Goal: Task Accomplishment & Management: Manage account settings

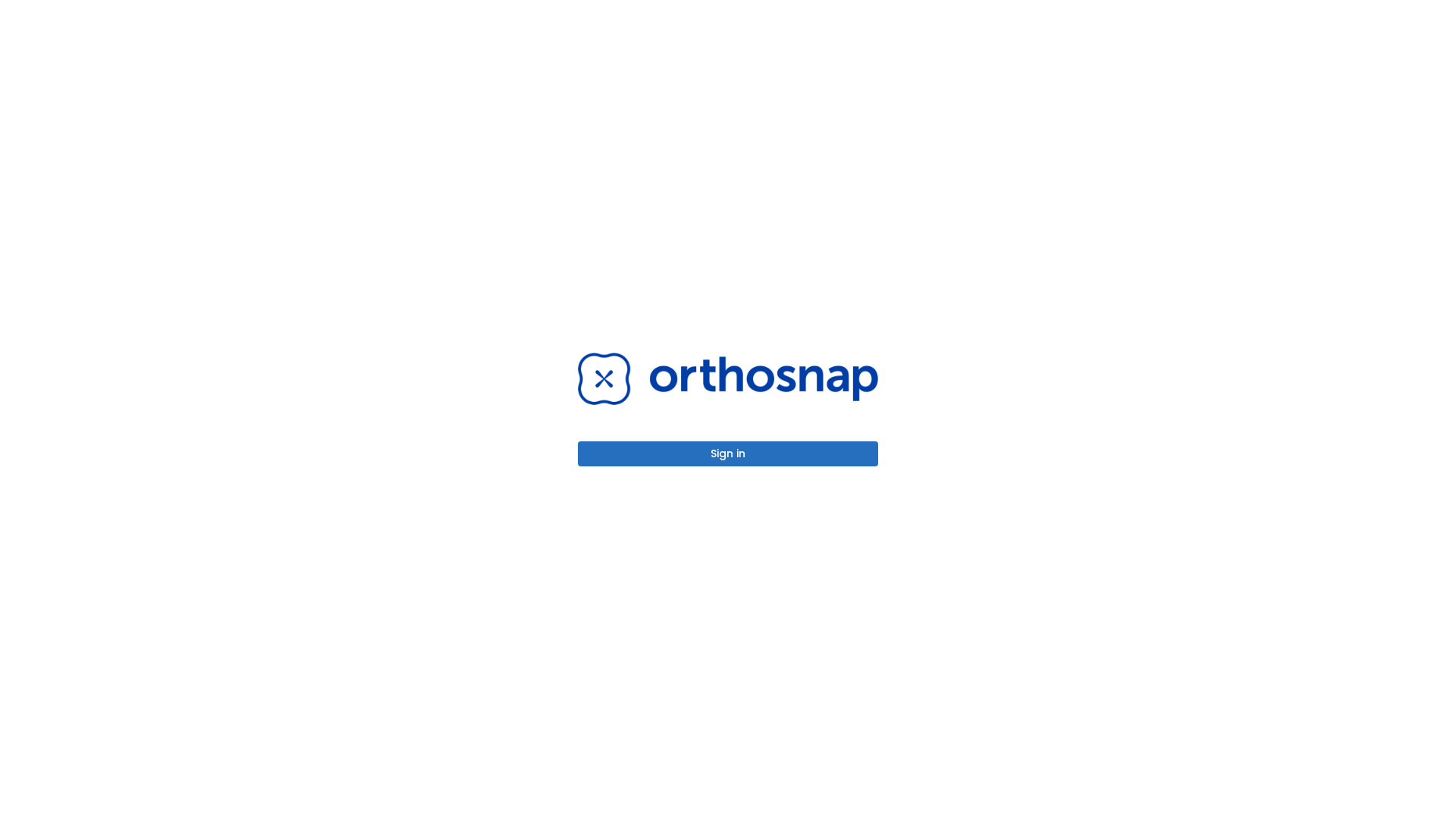
click at [728, 453] on button "Sign in" at bounding box center [727, 453] width 300 height 25
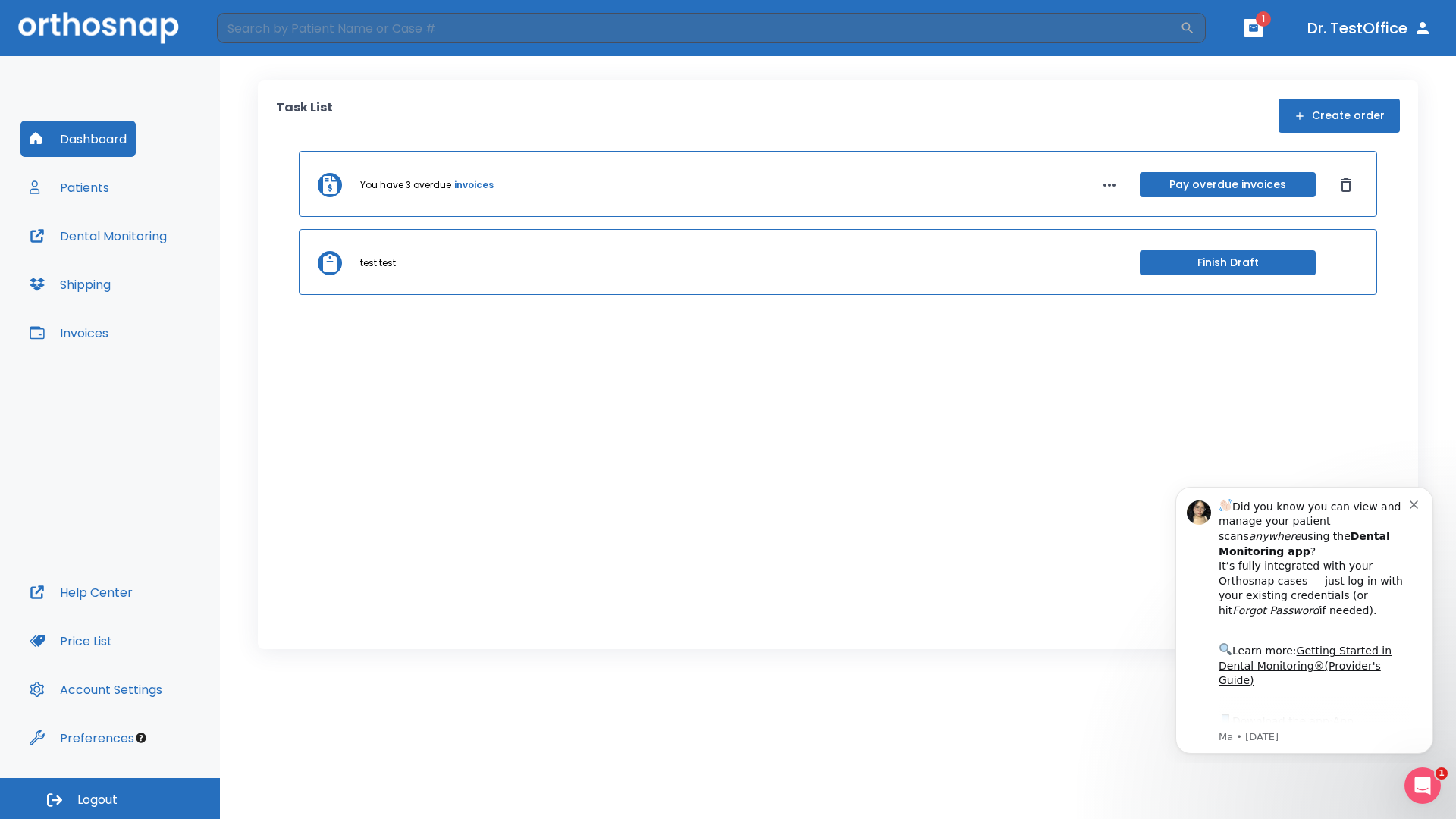
click at [110, 798] on span "Logout" at bounding box center [97, 800] width 40 height 17
